Goal: Transaction & Acquisition: Purchase product/service

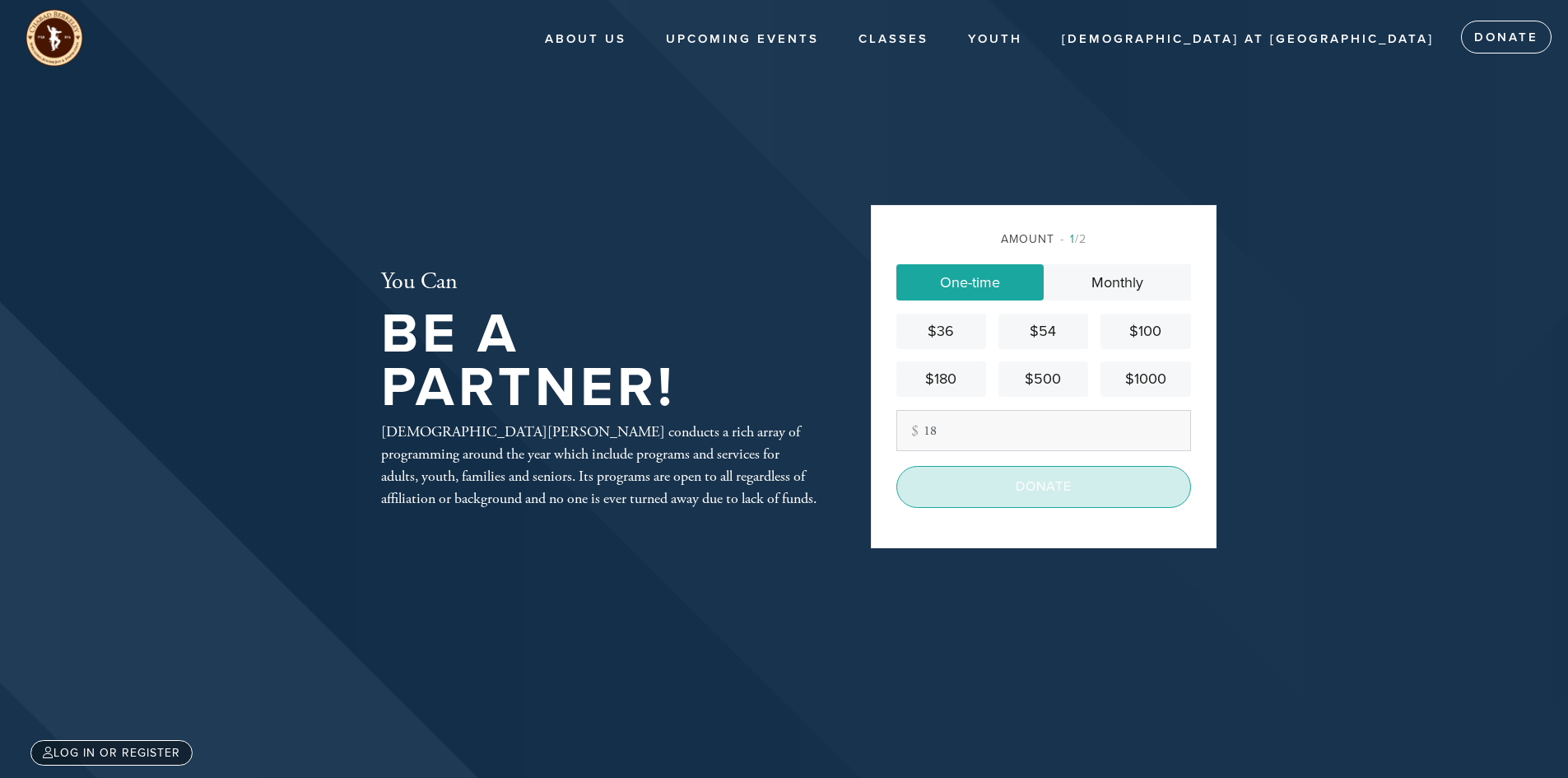
type input "18"
click at [934, 486] on input "Donate" at bounding box center [1044, 486] width 295 height 41
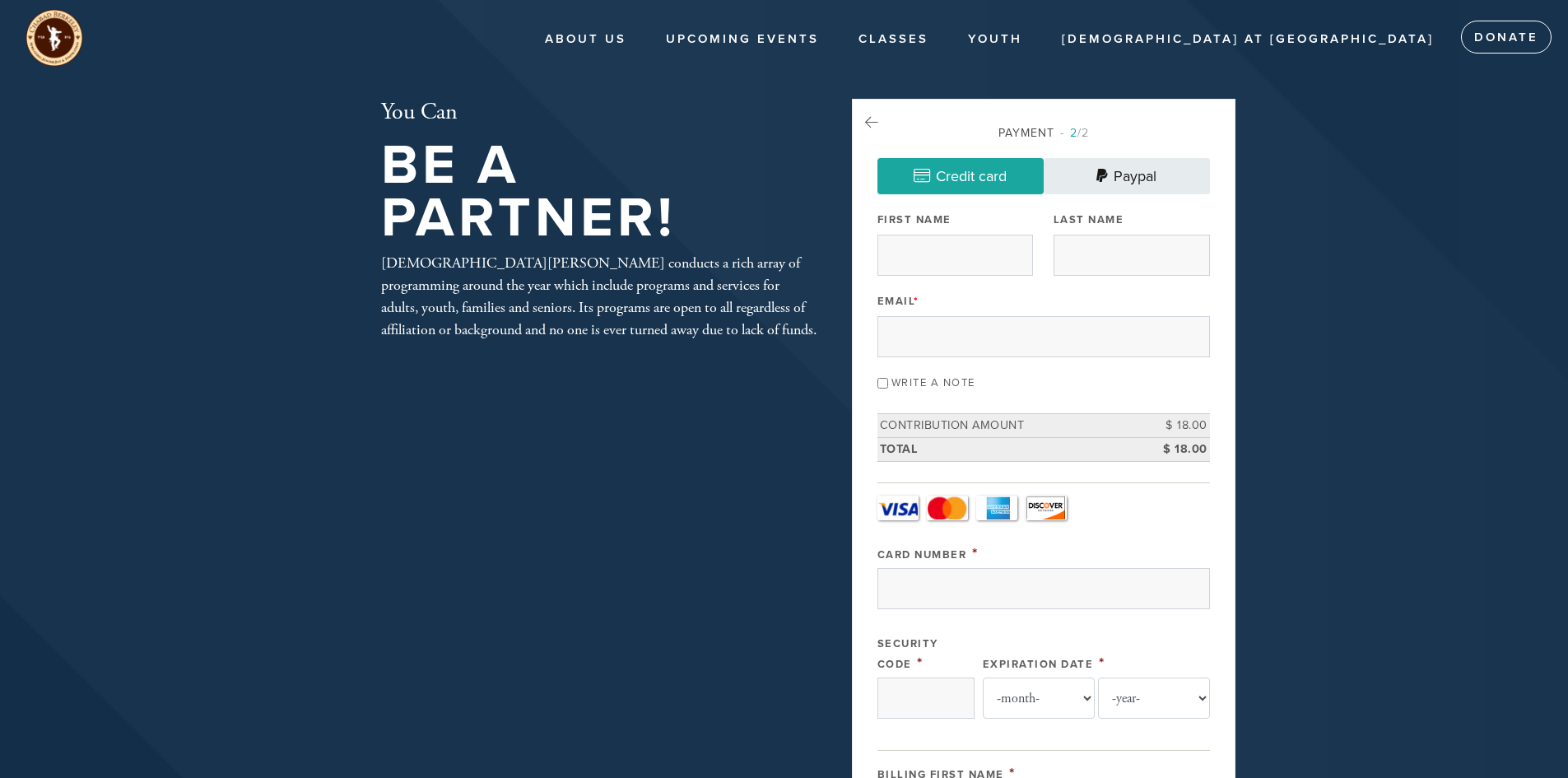
click at [1114, 176] on link "Paypal" at bounding box center [1127, 177] width 166 height 36
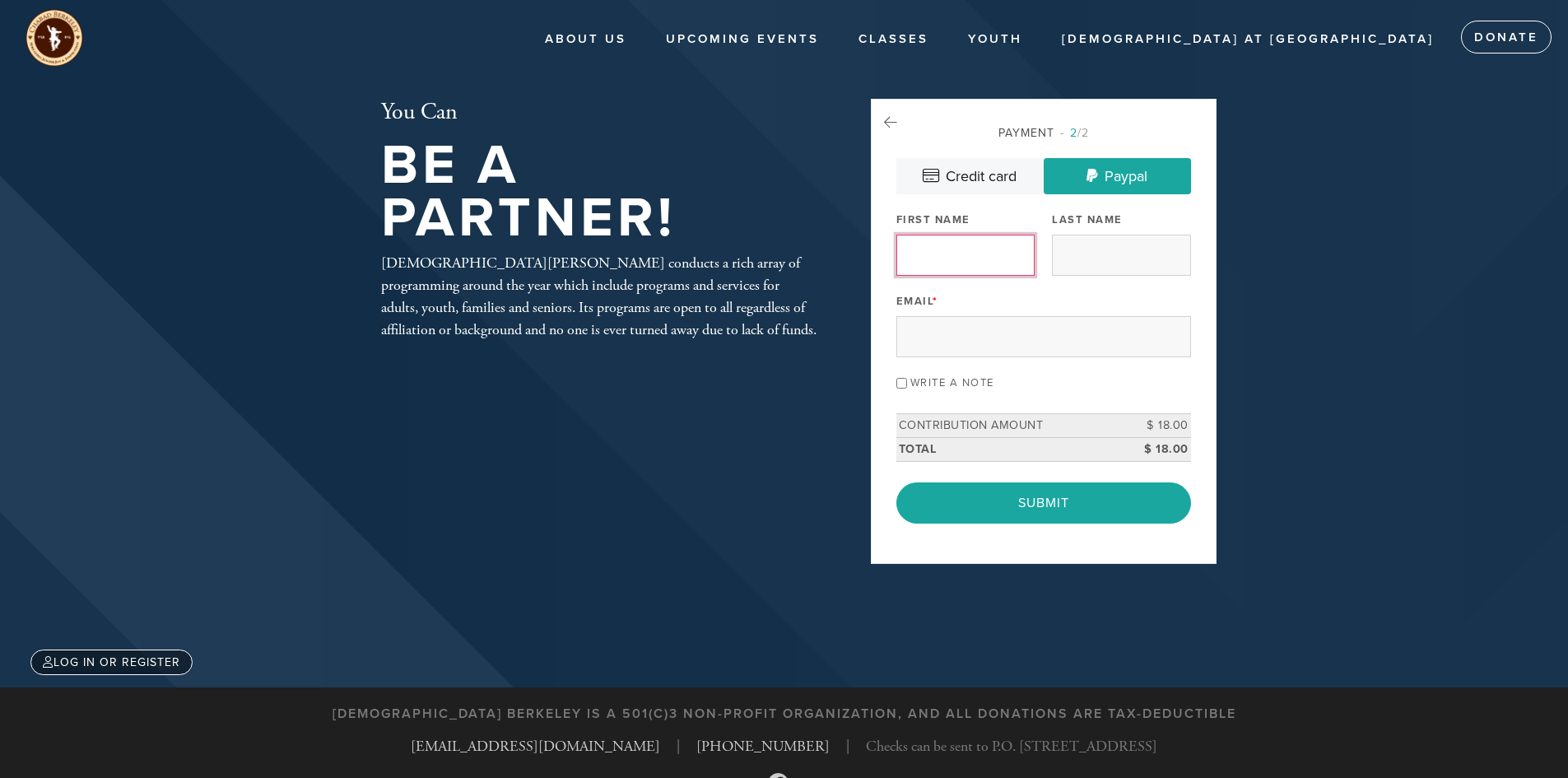
click at [994, 259] on input "First Name" at bounding box center [965, 255] width 138 height 41
type input "Tim"
type input "Chan"
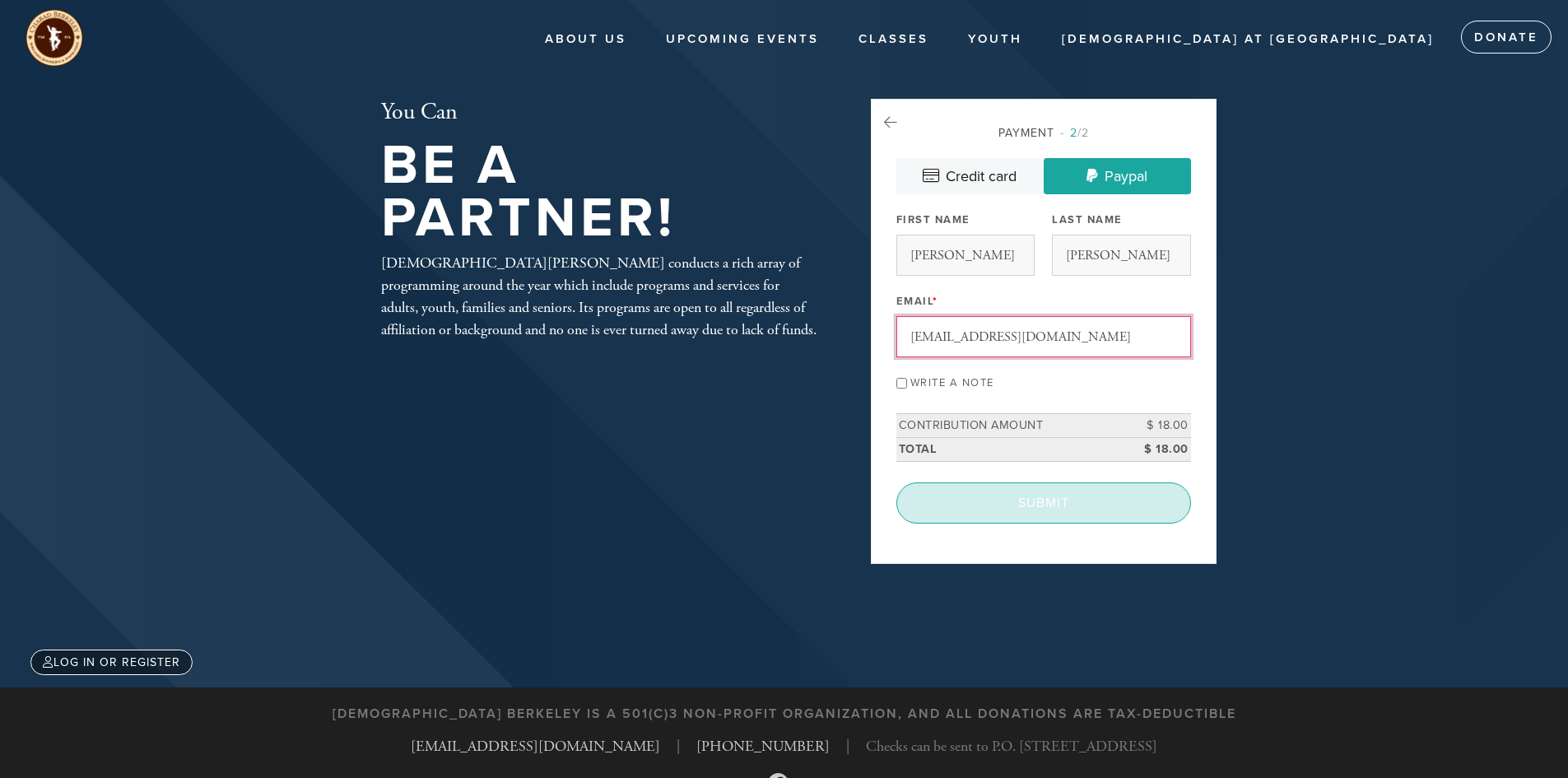
type input "t3kc@yahoo.com"
click at [1034, 504] on input "Submit" at bounding box center [1044, 502] width 295 height 41
